Goal: Find specific page/section

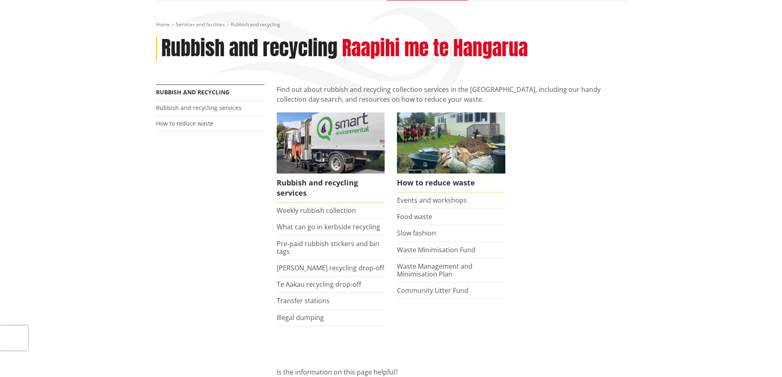
scroll to position [82, 0]
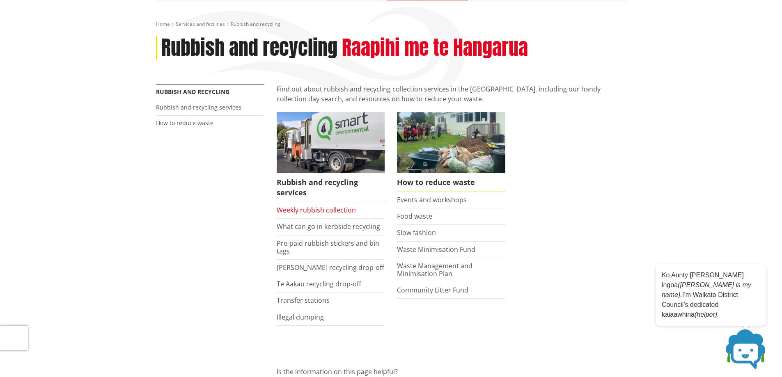
click at [300, 213] on link "Weekly rubbish collection" at bounding box center [316, 210] width 79 height 9
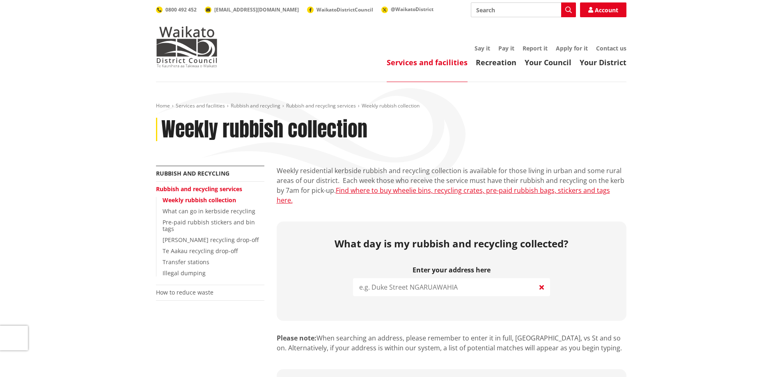
click at [379, 280] on input "search" at bounding box center [451, 287] width 197 height 18
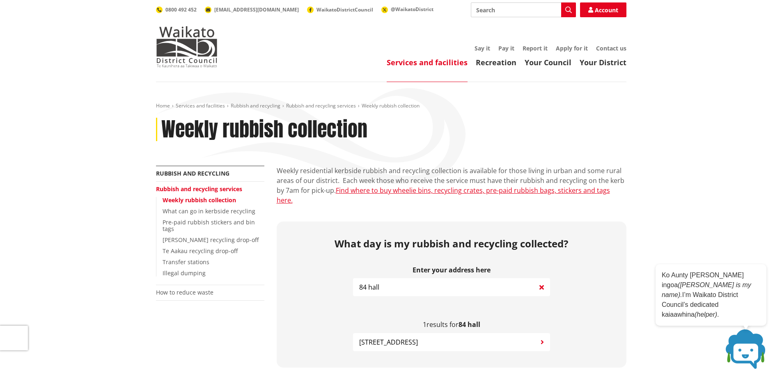
type input "84 hall"
click at [397, 337] on span "[STREET_ADDRESS]" at bounding box center [388, 342] width 59 height 10
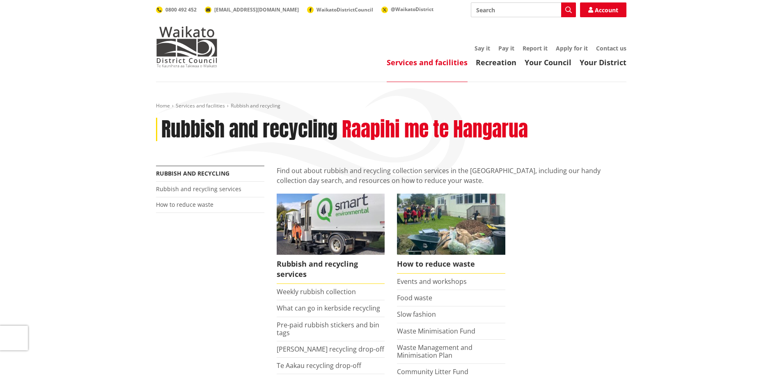
scroll to position [82, 0]
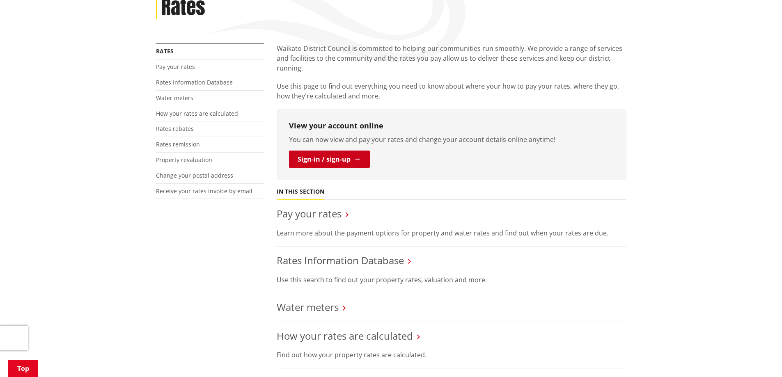
scroll to position [123, 0]
click at [310, 158] on link "Sign-in / sign-up" at bounding box center [329, 158] width 81 height 17
